Goal: Check status: Check status

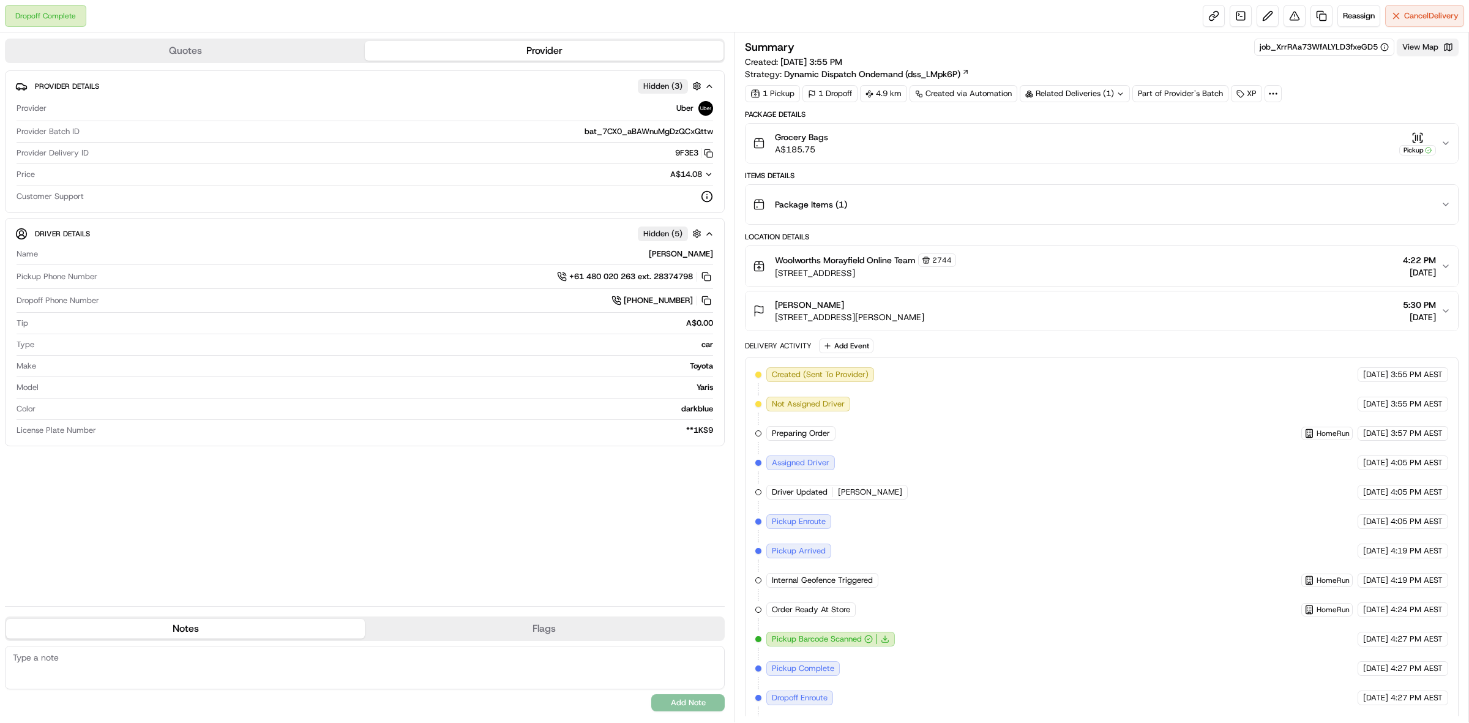
click at [1425, 53] on button "View Map" at bounding box center [1428, 47] width 62 height 17
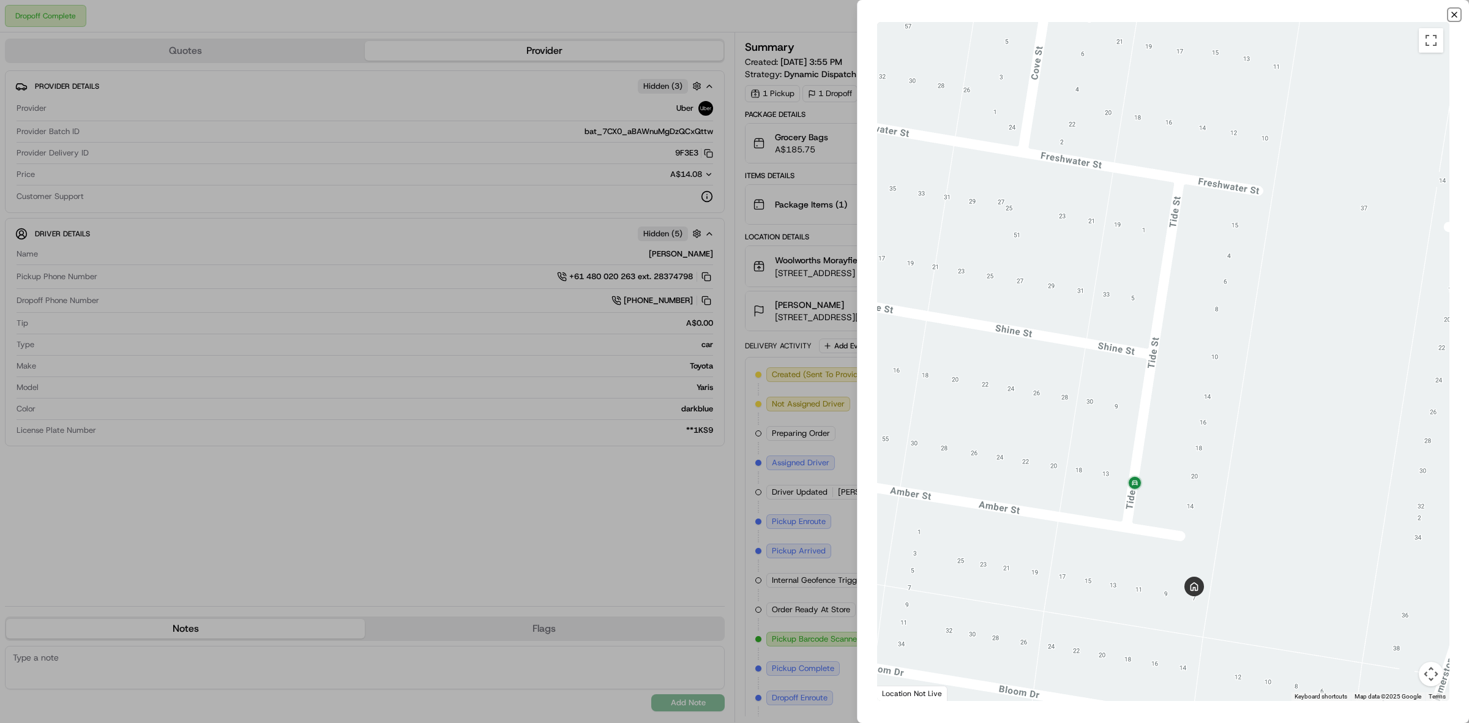
click at [1452, 14] on icon "button" at bounding box center [1455, 15] width 10 height 10
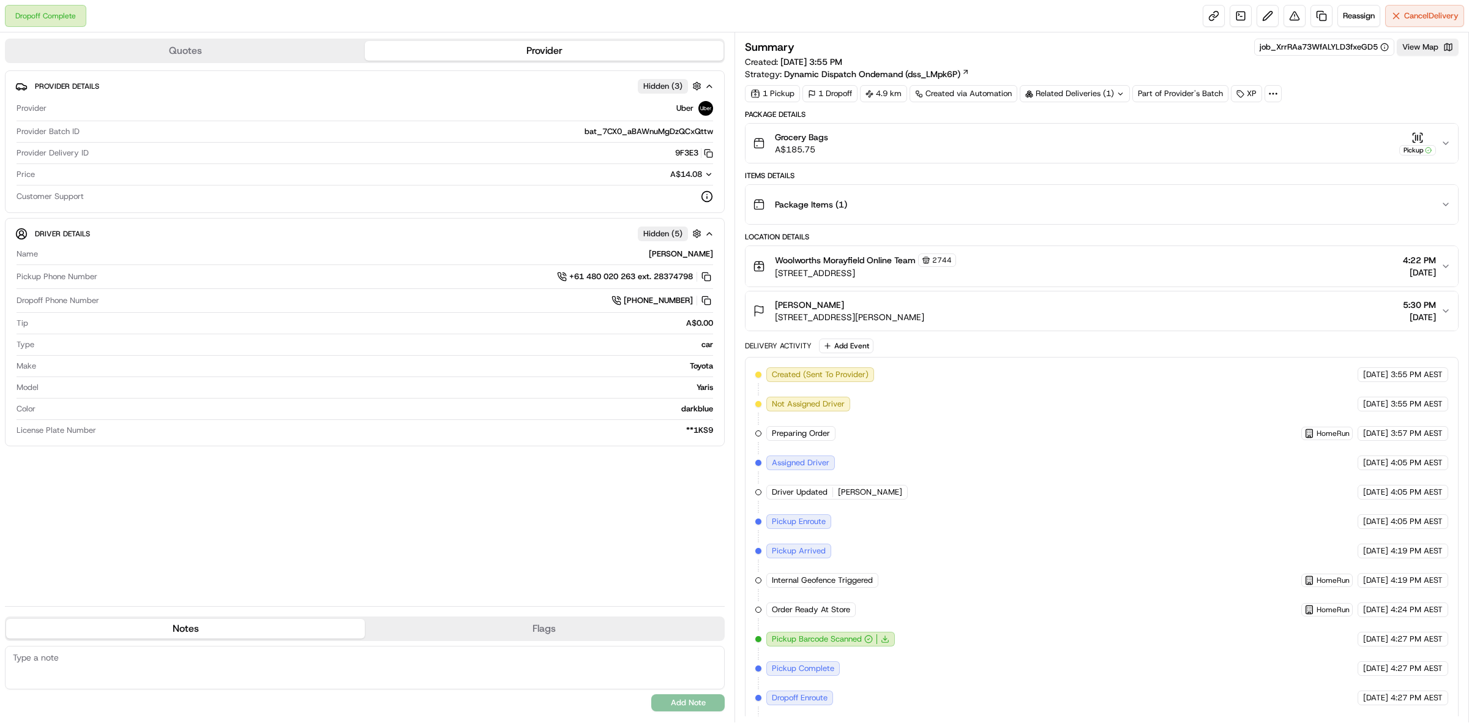
click at [1448, 143] on icon "button" at bounding box center [1445, 143] width 5 height 2
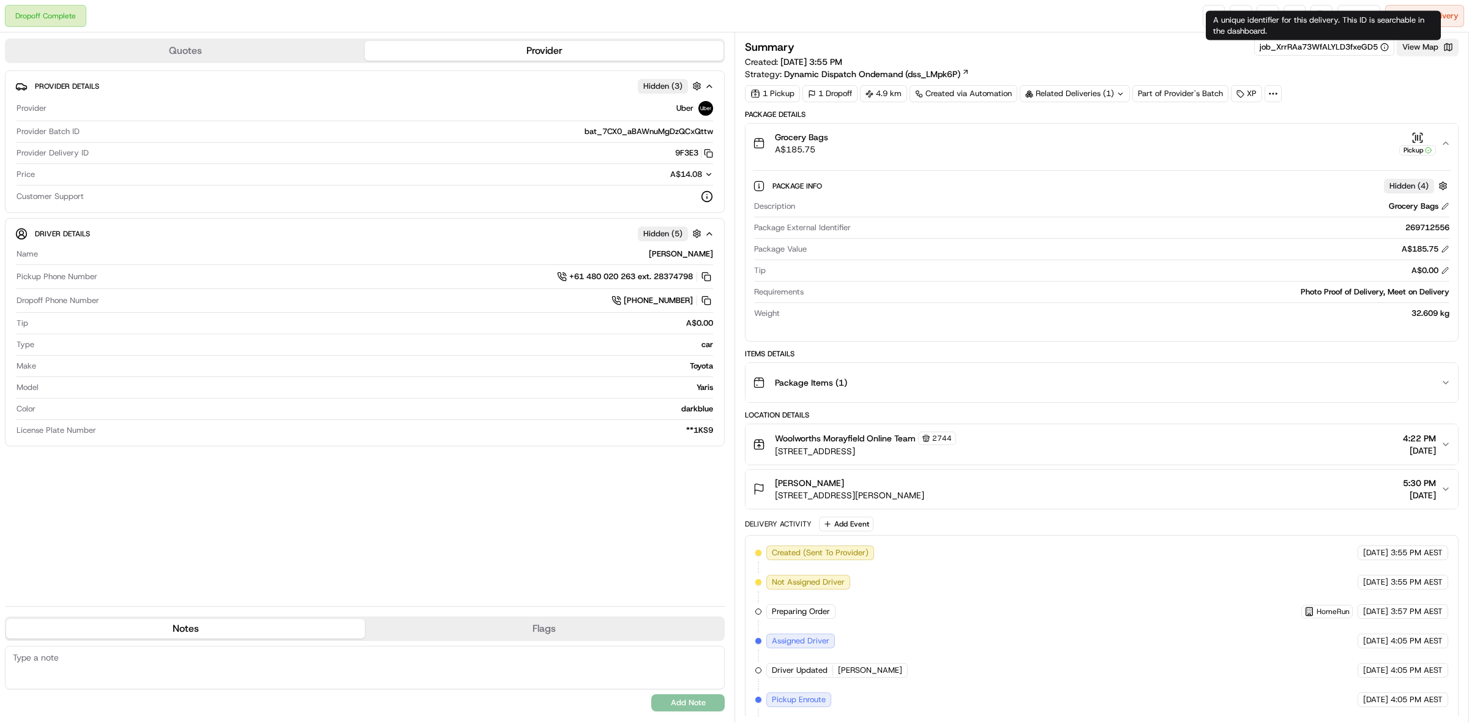
click at [1414, 45] on button "View Map" at bounding box center [1428, 47] width 62 height 17
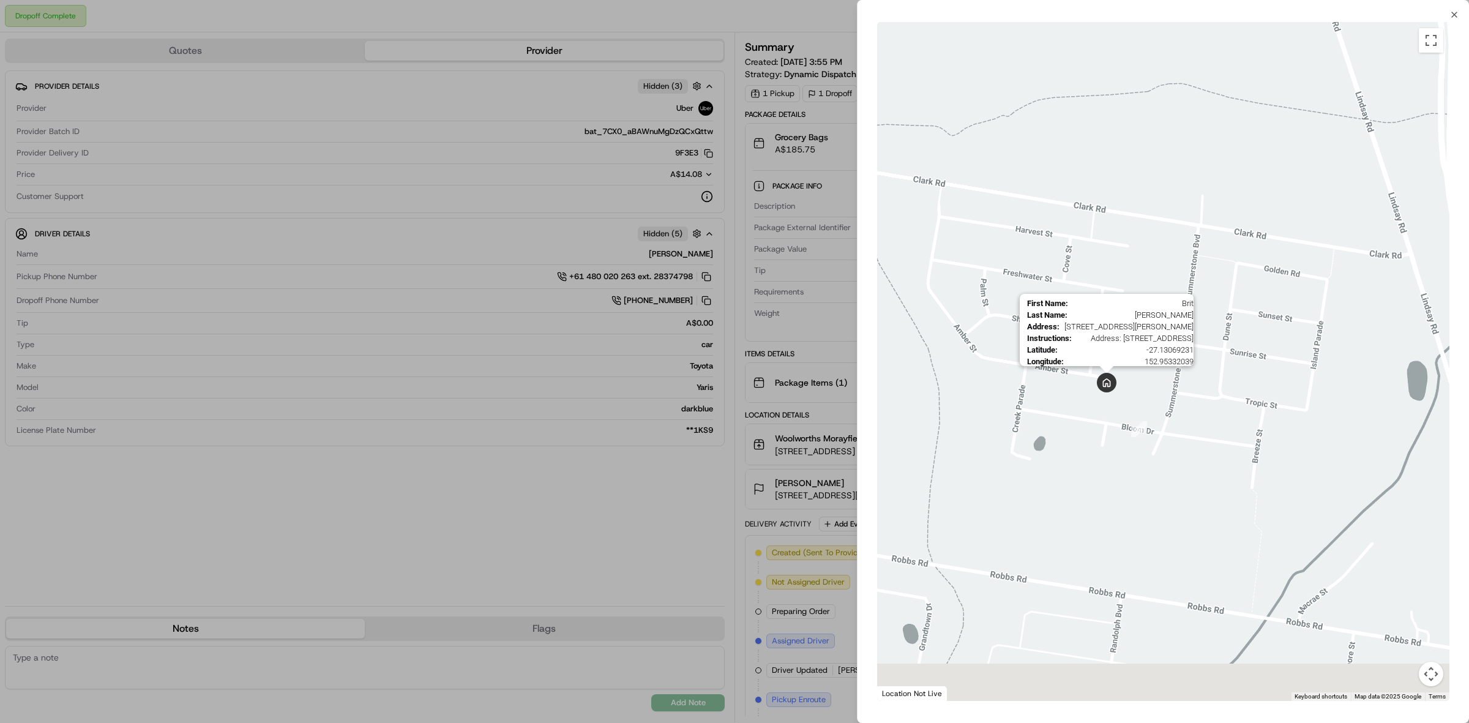
drag, startPoint x: 1131, startPoint y: 575, endPoint x: 1105, endPoint y: 371, distance: 206.2
click at [1105, 375] on img at bounding box center [1106, 382] width 29 height 29
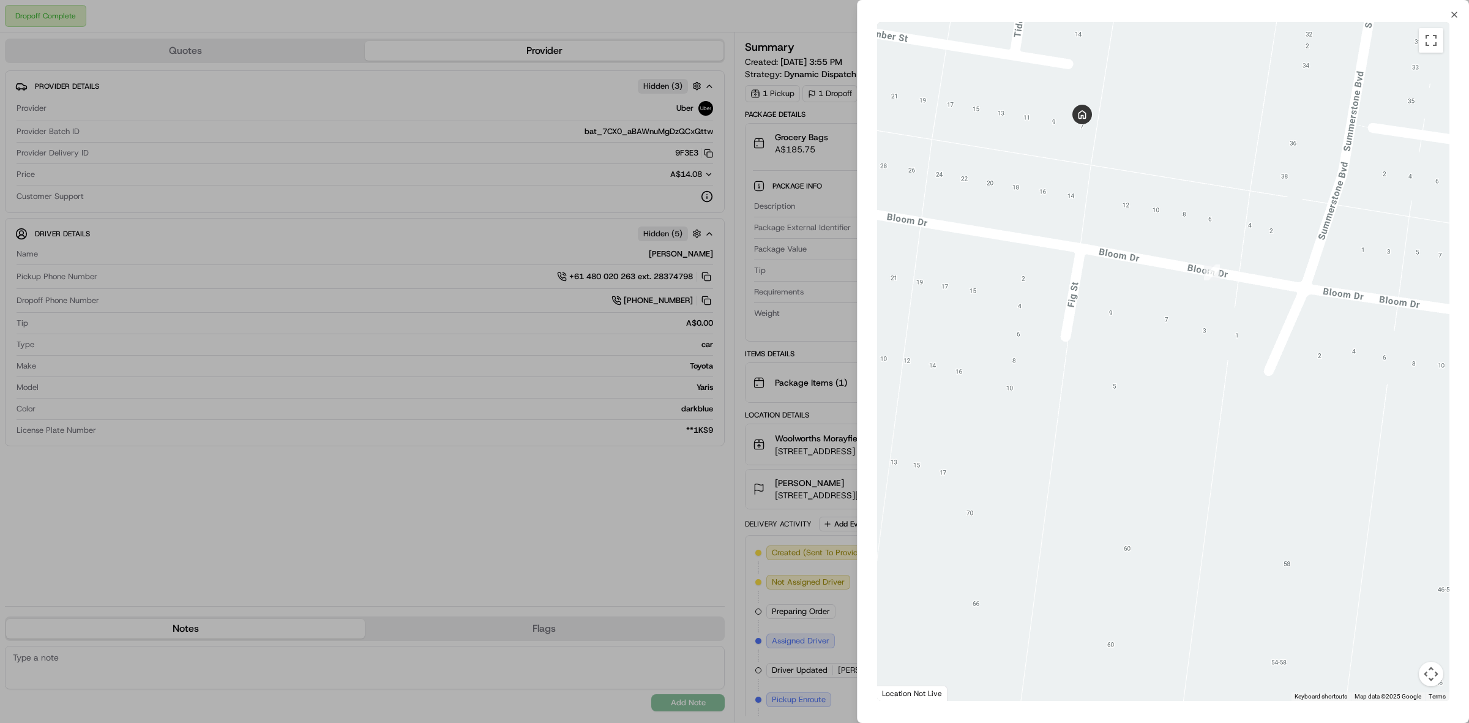
drag, startPoint x: 1023, startPoint y: 237, endPoint x: 1173, endPoint y: 308, distance: 165.9
click at [1173, 308] on div at bounding box center [1163, 361] width 572 height 679
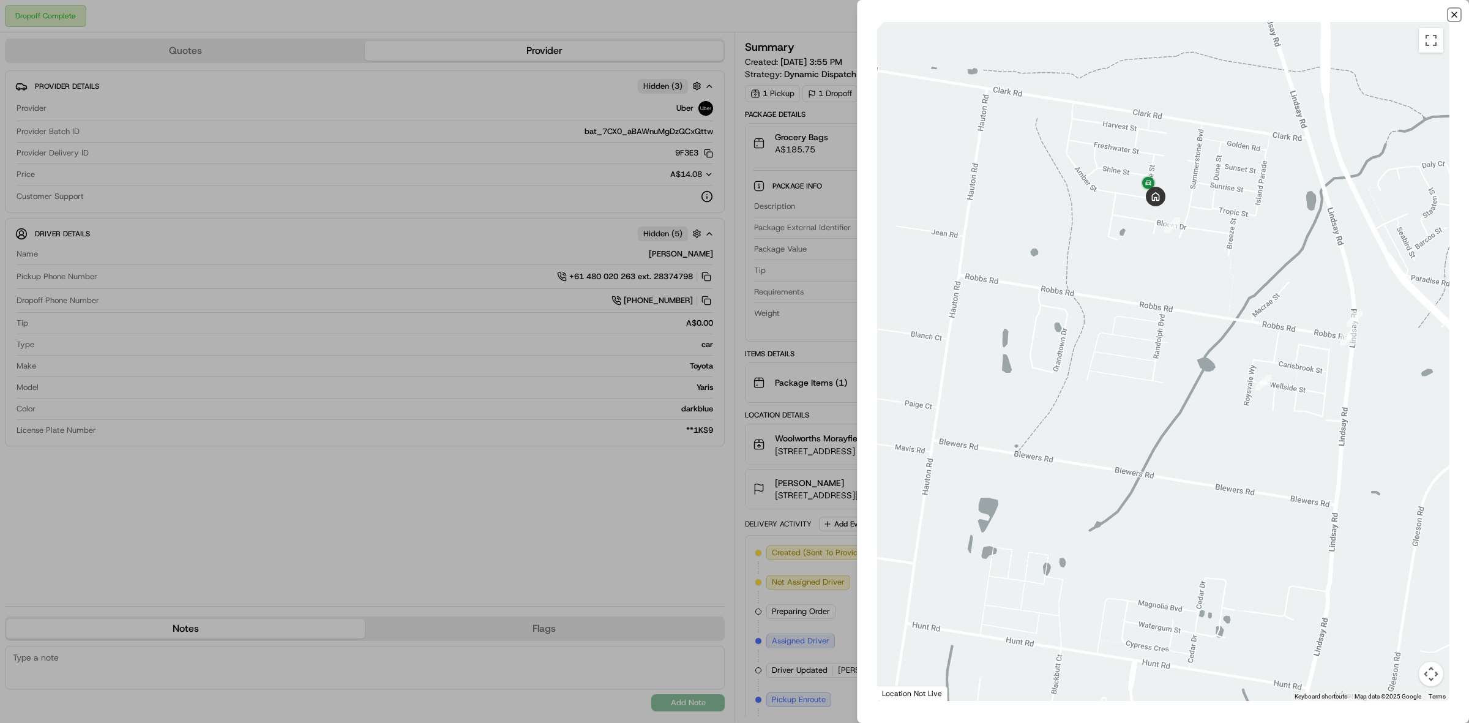
click at [1454, 15] on icon "button" at bounding box center [1454, 14] width 5 height 5
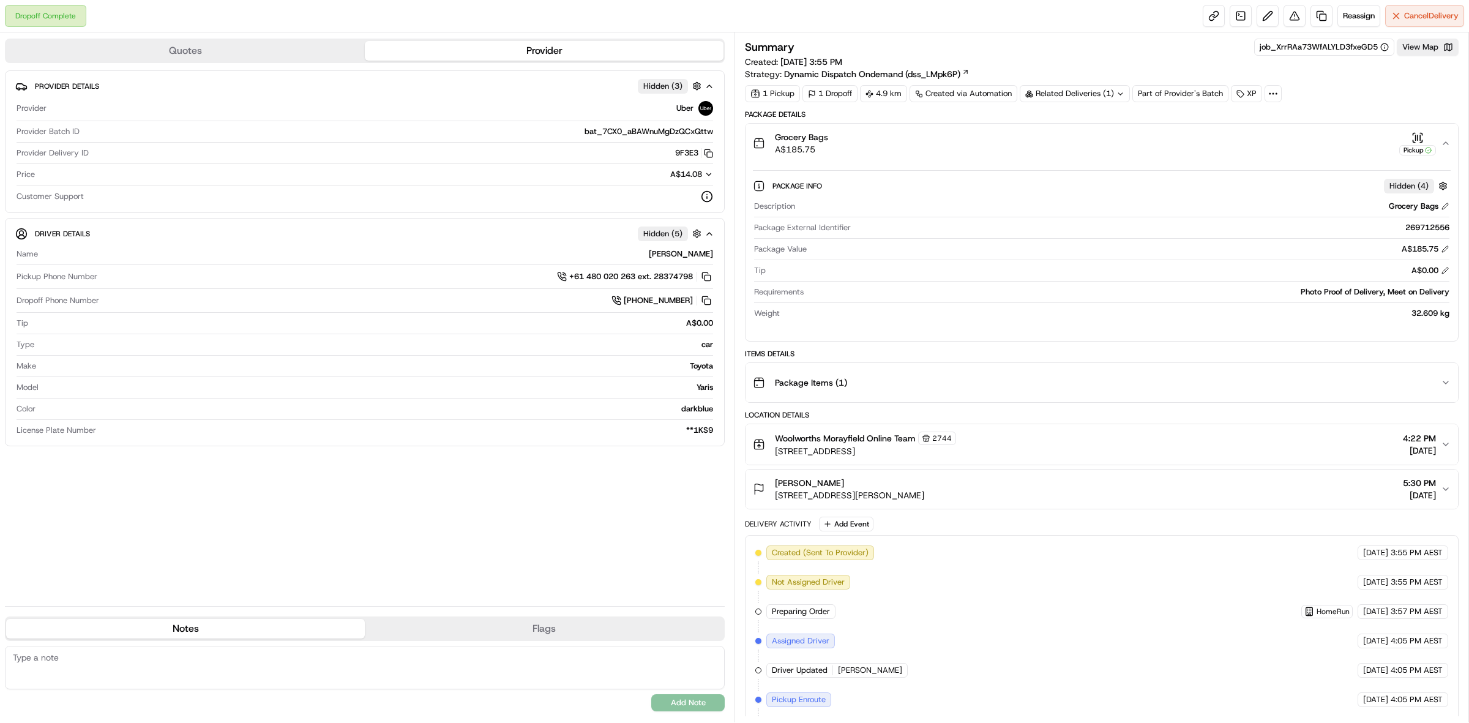
click at [1127, 95] on div "Related Deliveries (1)" at bounding box center [1075, 93] width 110 height 17
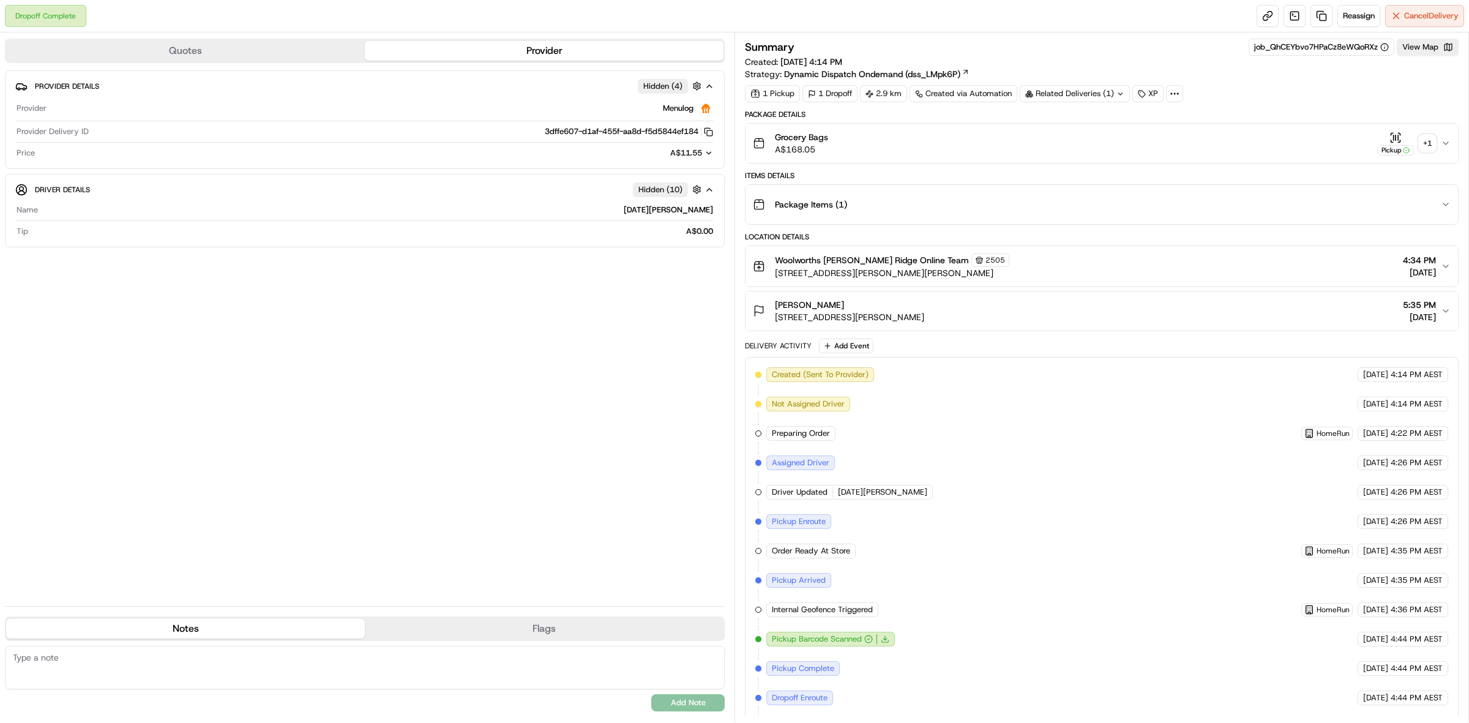
click at [1424, 142] on div "+ 1" at bounding box center [1427, 143] width 17 height 17
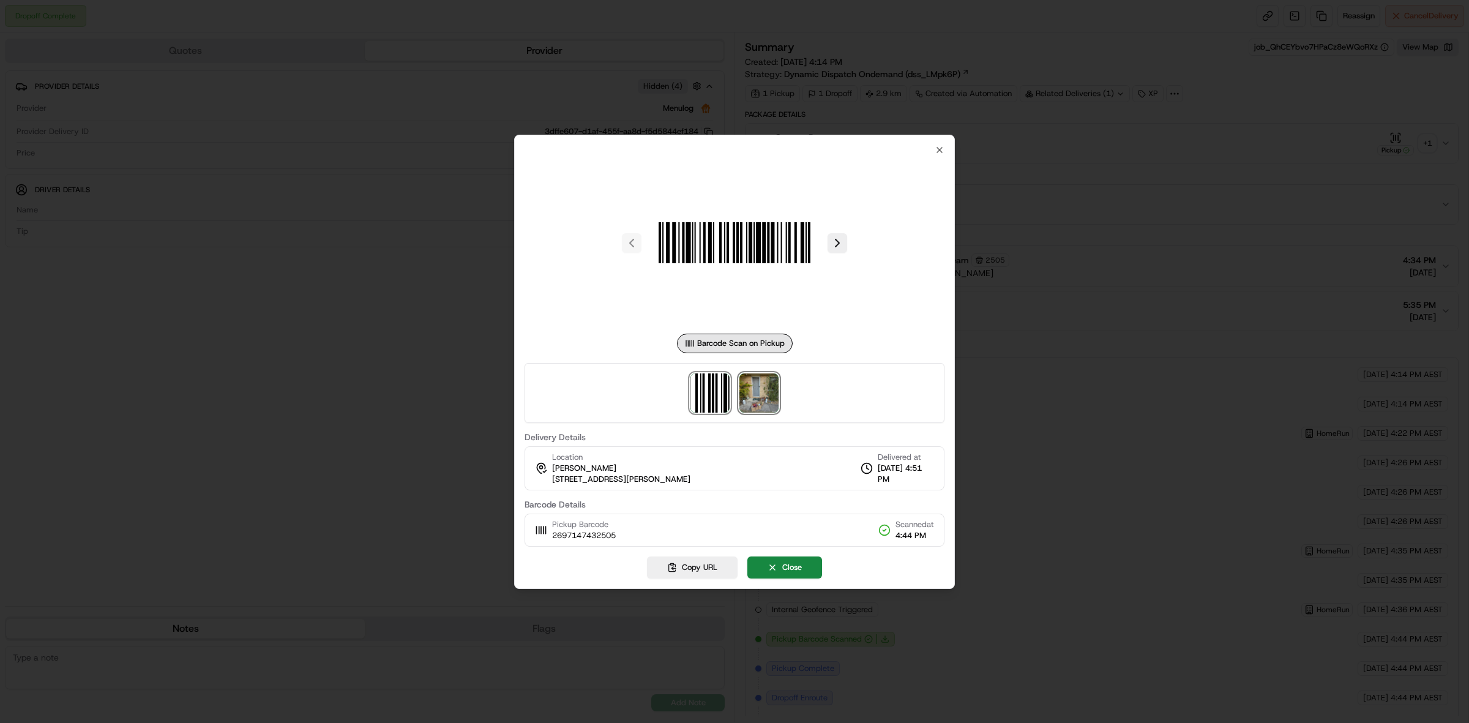
click at [766, 410] on img at bounding box center [758, 392] width 39 height 39
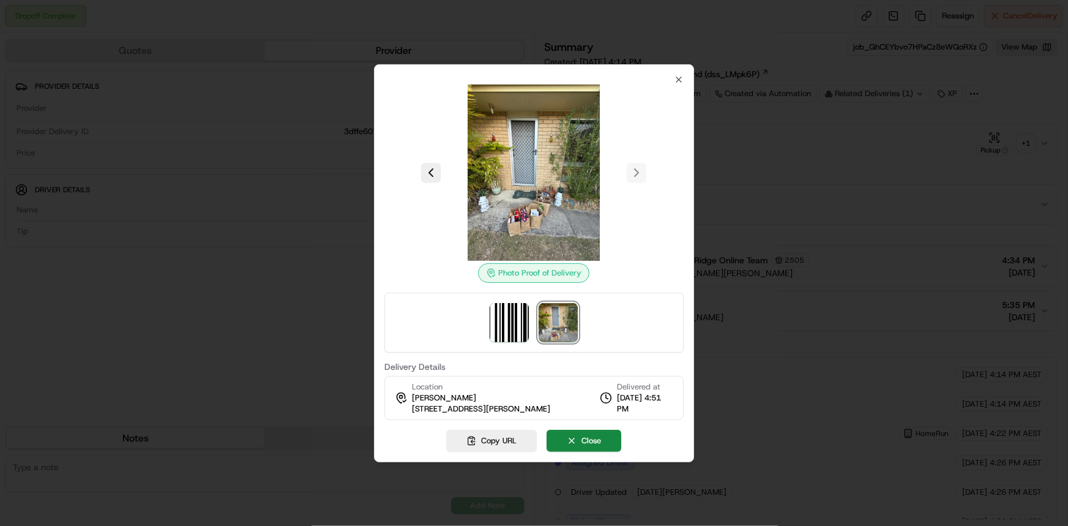
drag, startPoint x: 664, startPoint y: 0, endPoint x: 734, endPoint y: 43, distance: 82.7
click at [733, 43] on div at bounding box center [534, 263] width 1068 height 526
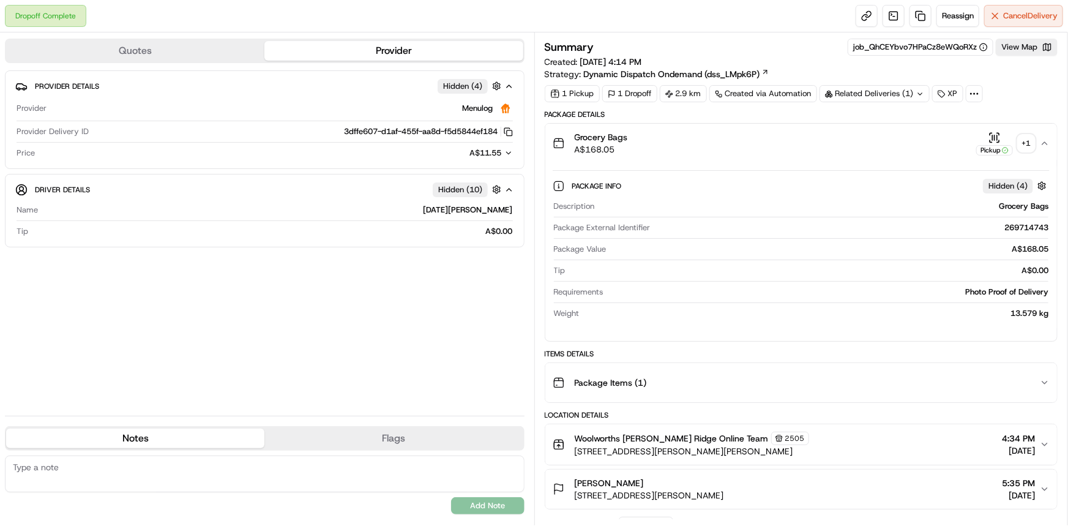
click at [916, 94] on icon at bounding box center [920, 94] width 8 height 8
click at [918, 94] on icon at bounding box center [920, 93] width 4 height 2
click at [918, 94] on icon at bounding box center [920, 94] width 8 height 8
